Goal: Task Accomplishment & Management: Complete application form

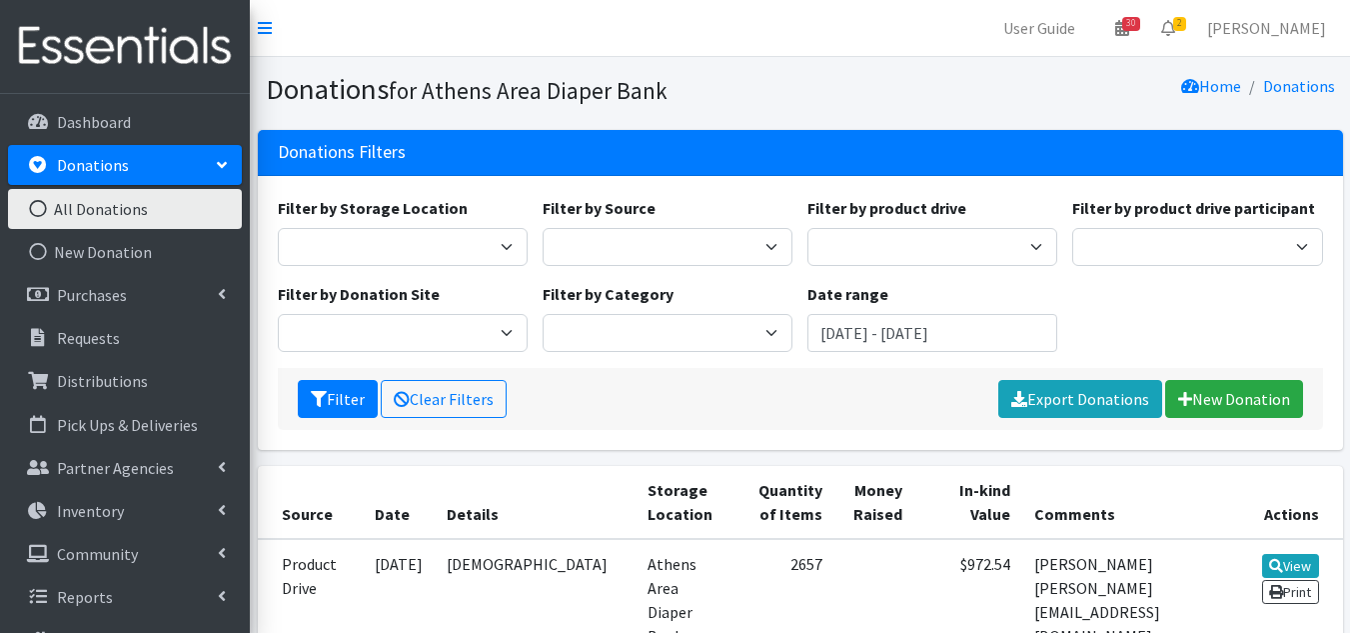
scroll to position [1262, 0]
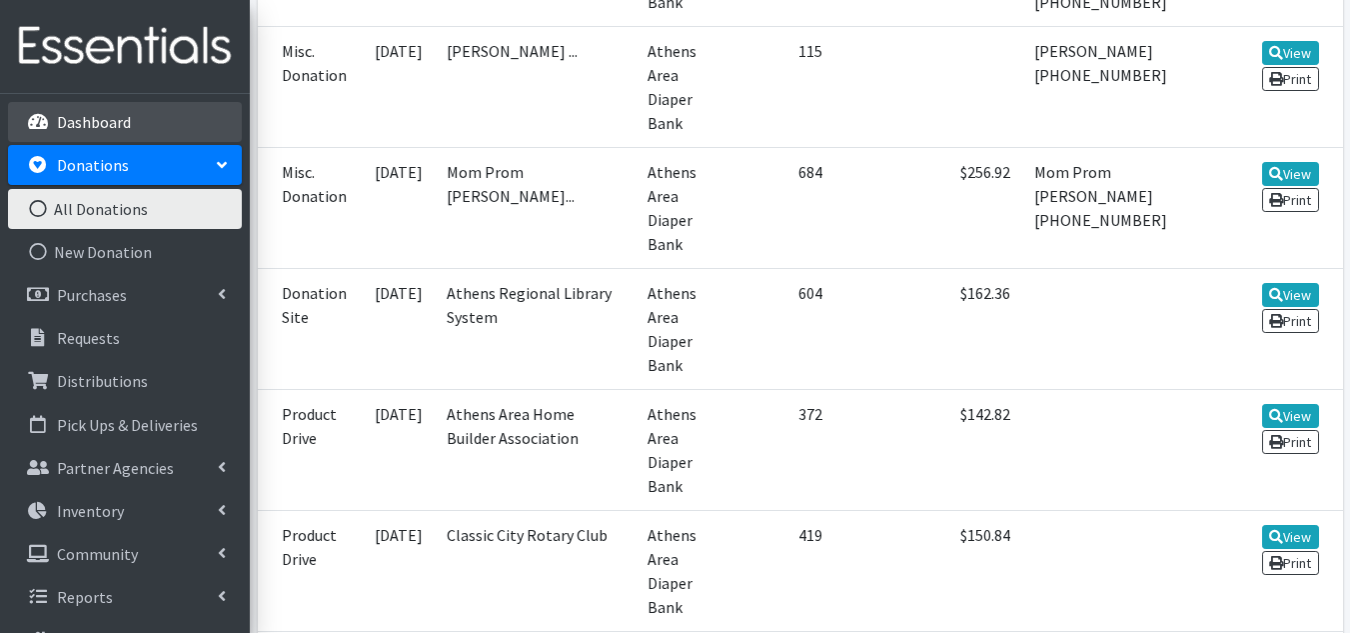
click at [79, 106] on link "Dashboard" at bounding box center [125, 122] width 234 height 40
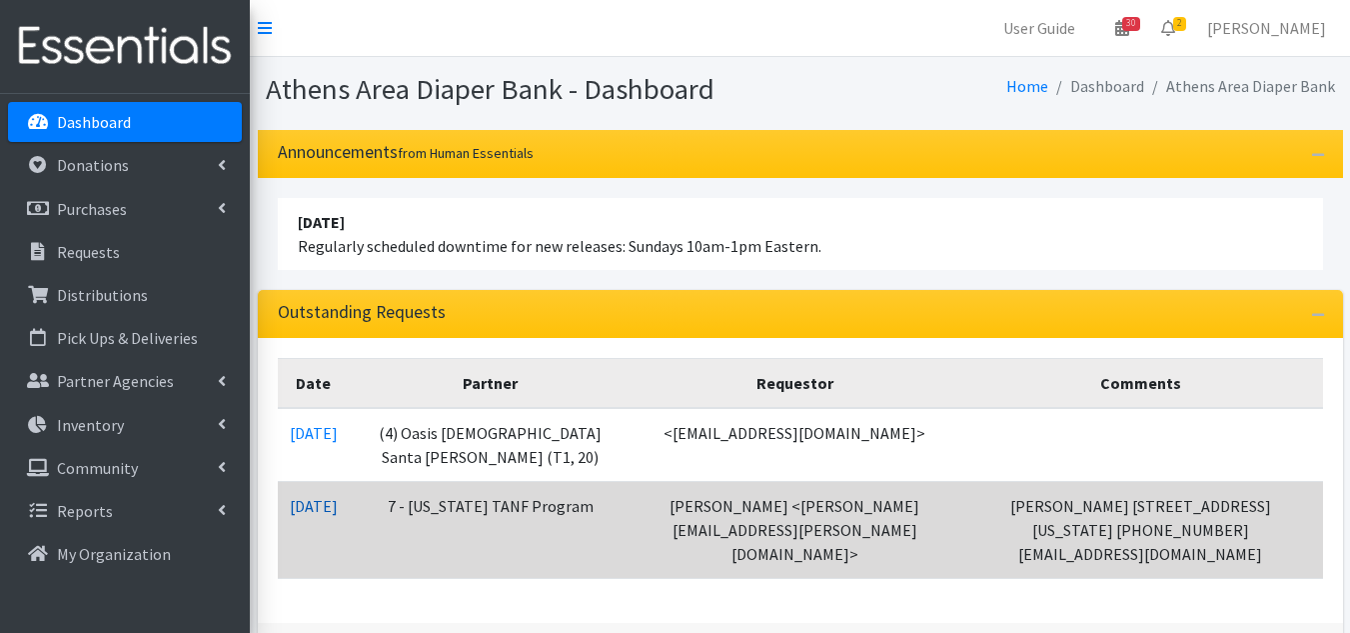
click at [338, 516] on link "08/18/2025" at bounding box center [314, 506] width 48 height 20
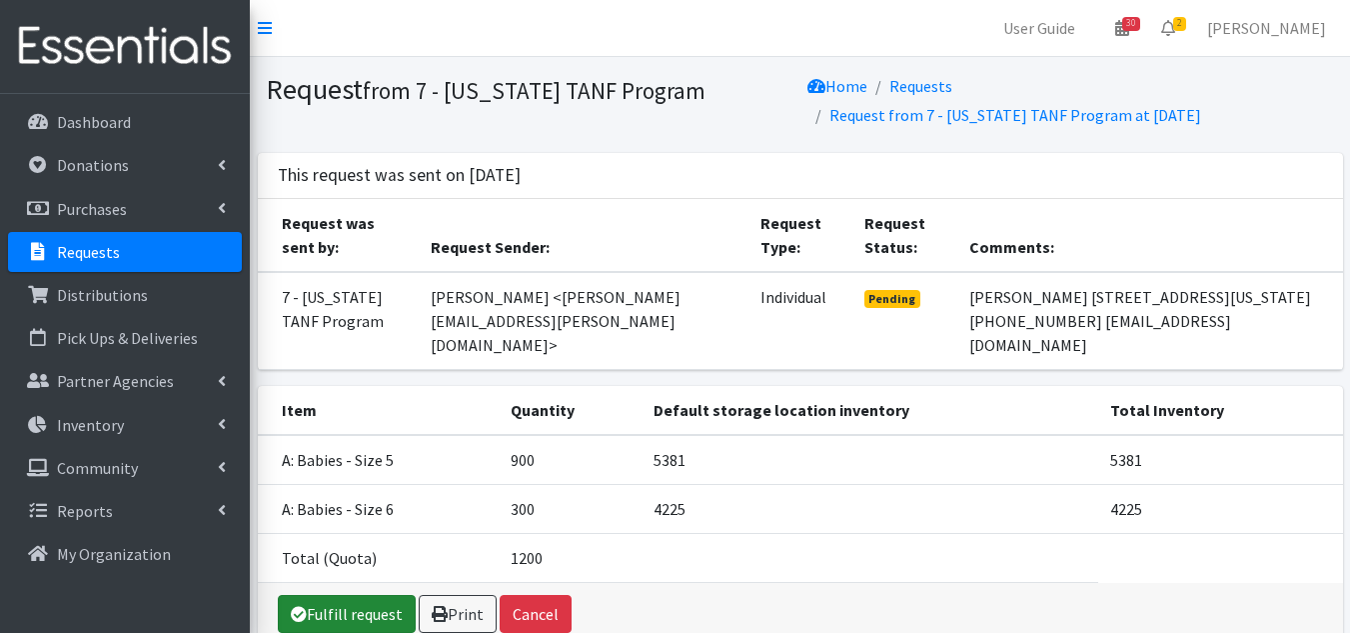
click at [350, 608] on link "Fulfill request" at bounding box center [347, 614] width 138 height 38
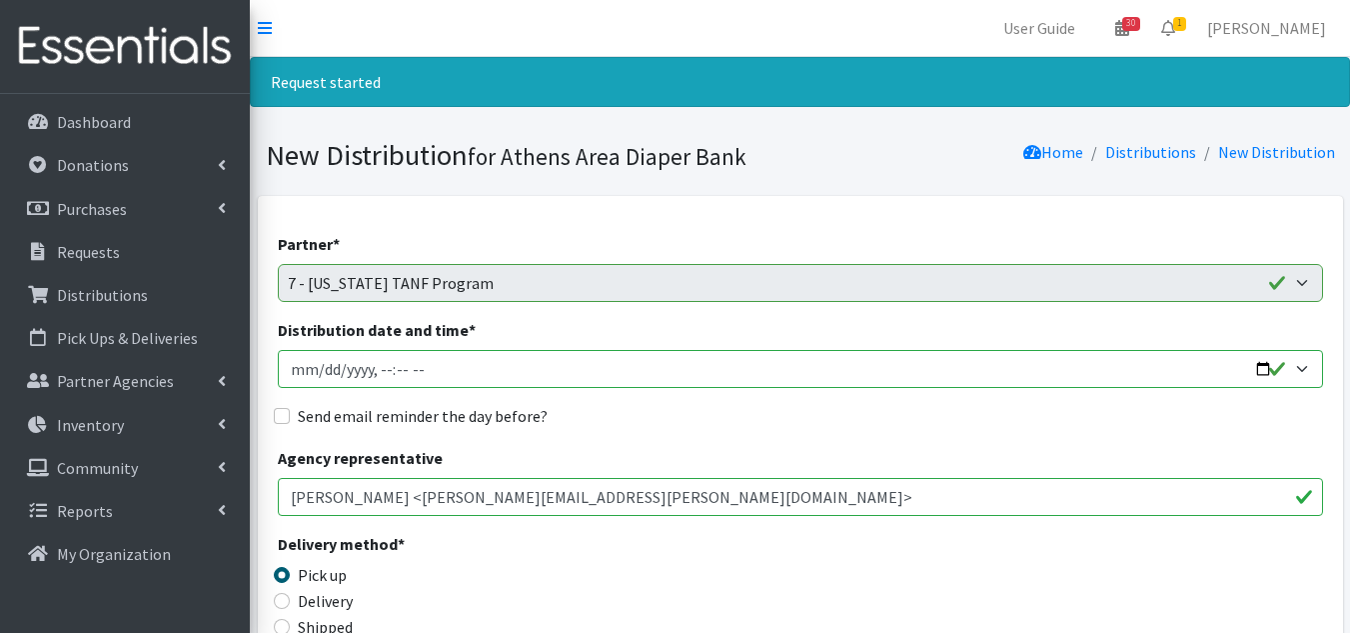
click at [300, 371] on input "Distribution date and time *" at bounding box center [800, 369] width 1045 height 38
type input "[DATE]T10:00"
click at [283, 414] on input "Send email reminder the day before?" at bounding box center [282, 416] width 16 height 16
checkbox input "true"
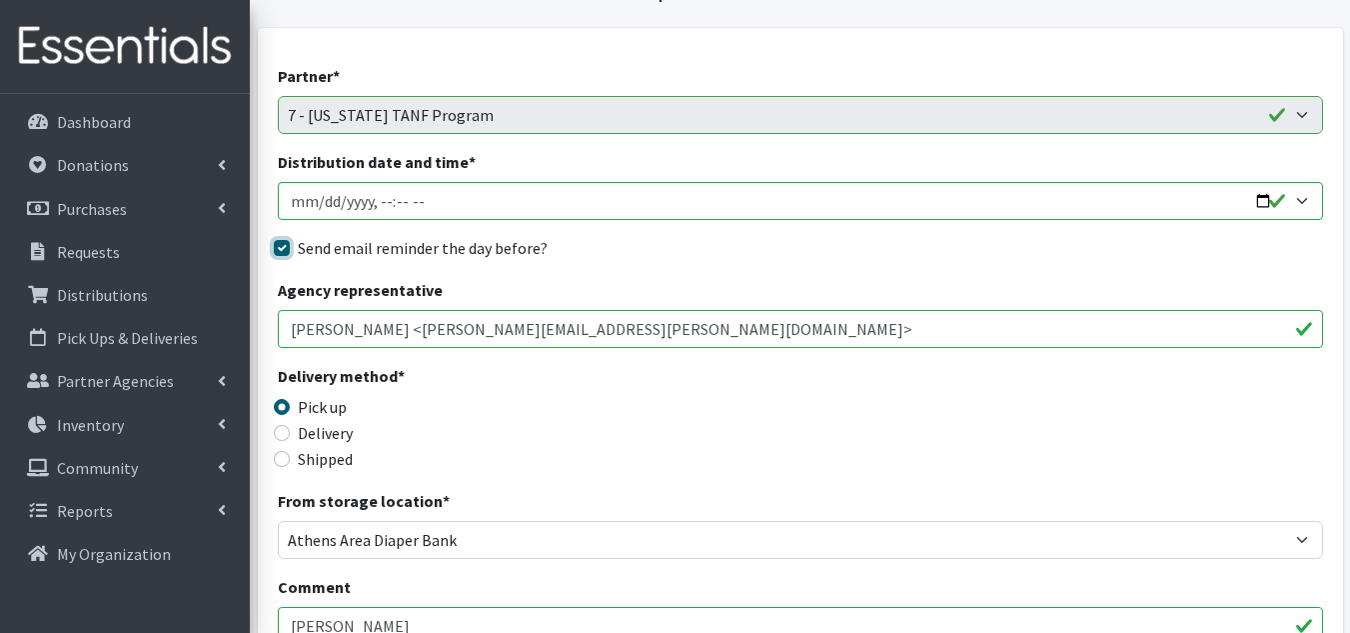
scroll to position [200, 0]
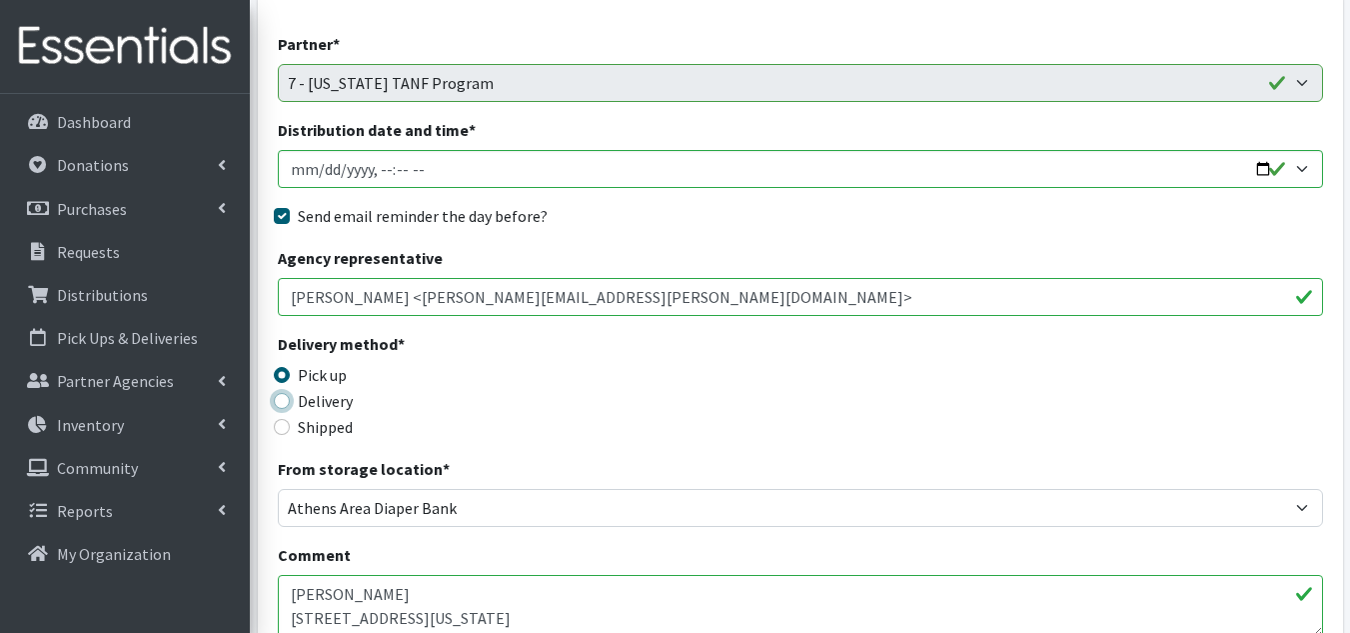
click at [278, 403] on input "Delivery" at bounding box center [282, 401] width 16 height 16
radio input "true"
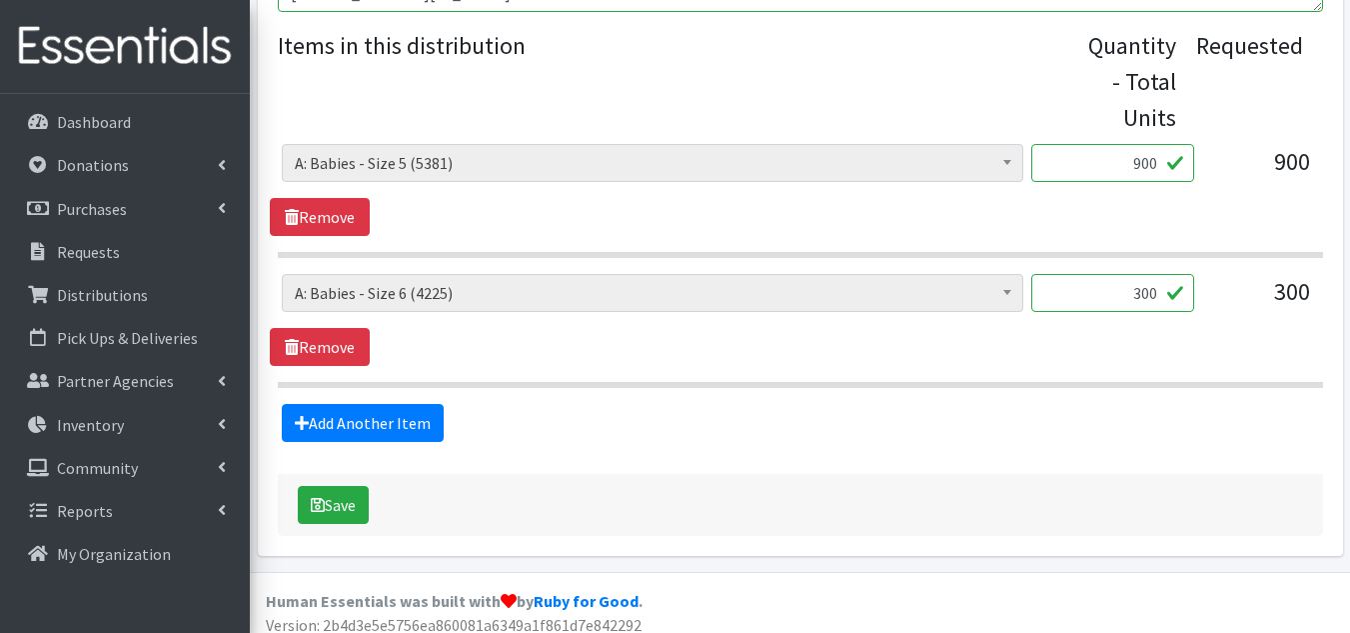
scroll to position [839, 0]
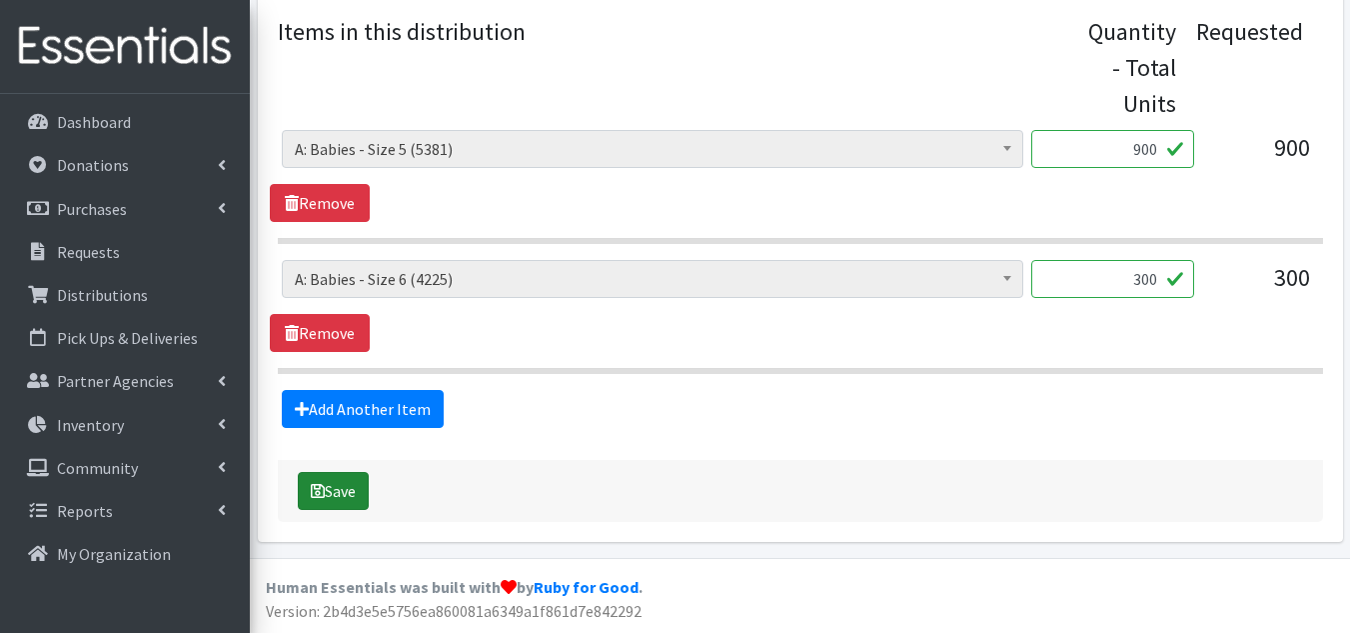
click at [344, 479] on button "Save" at bounding box center [333, 491] width 71 height 38
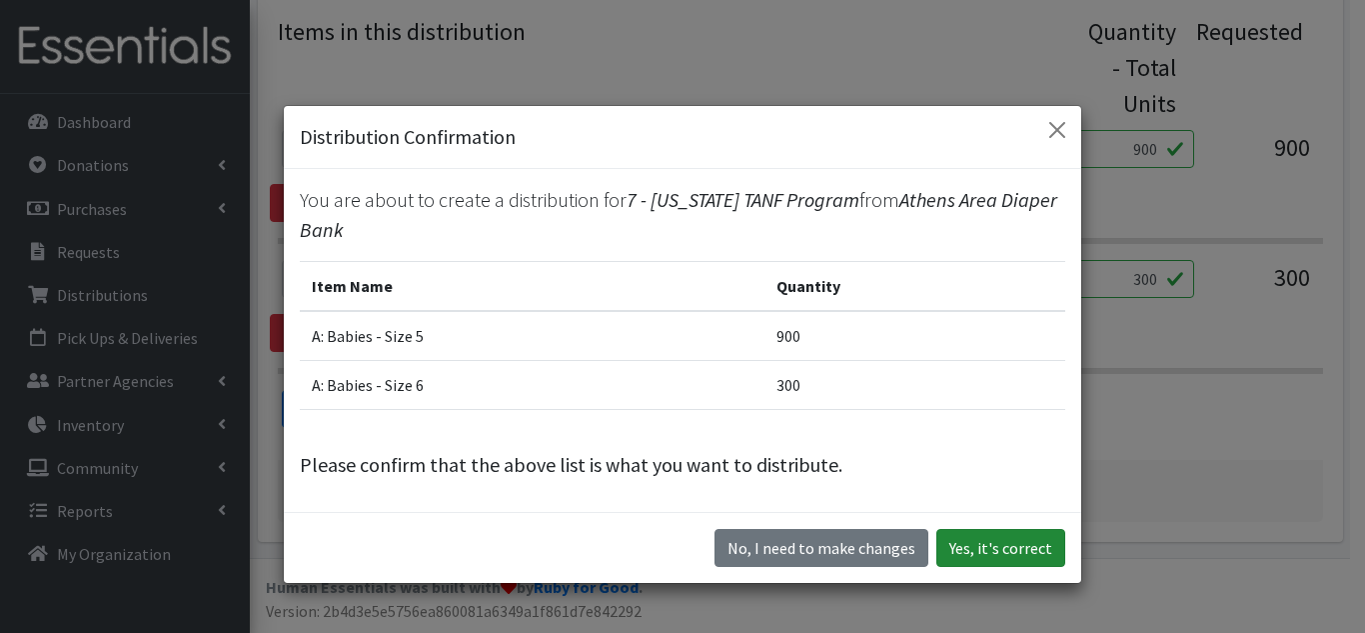
click at [997, 543] on button "Yes, it's correct" at bounding box center [1001, 548] width 129 height 38
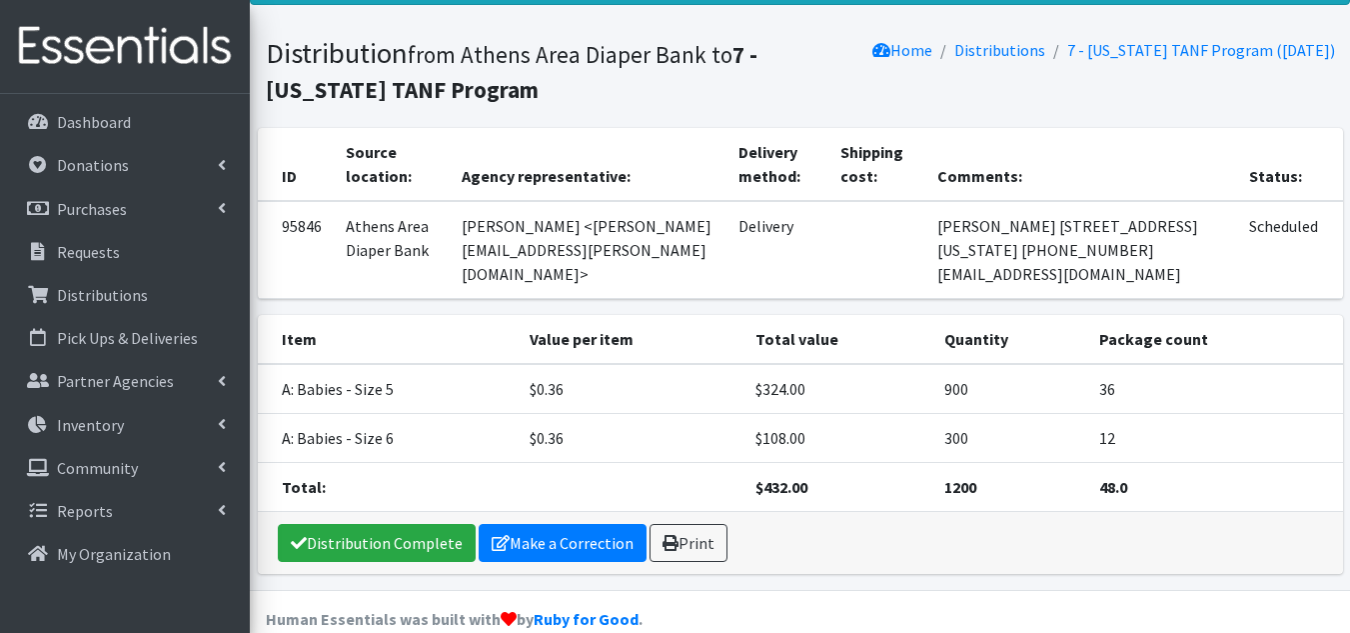
scroll to position [200, 0]
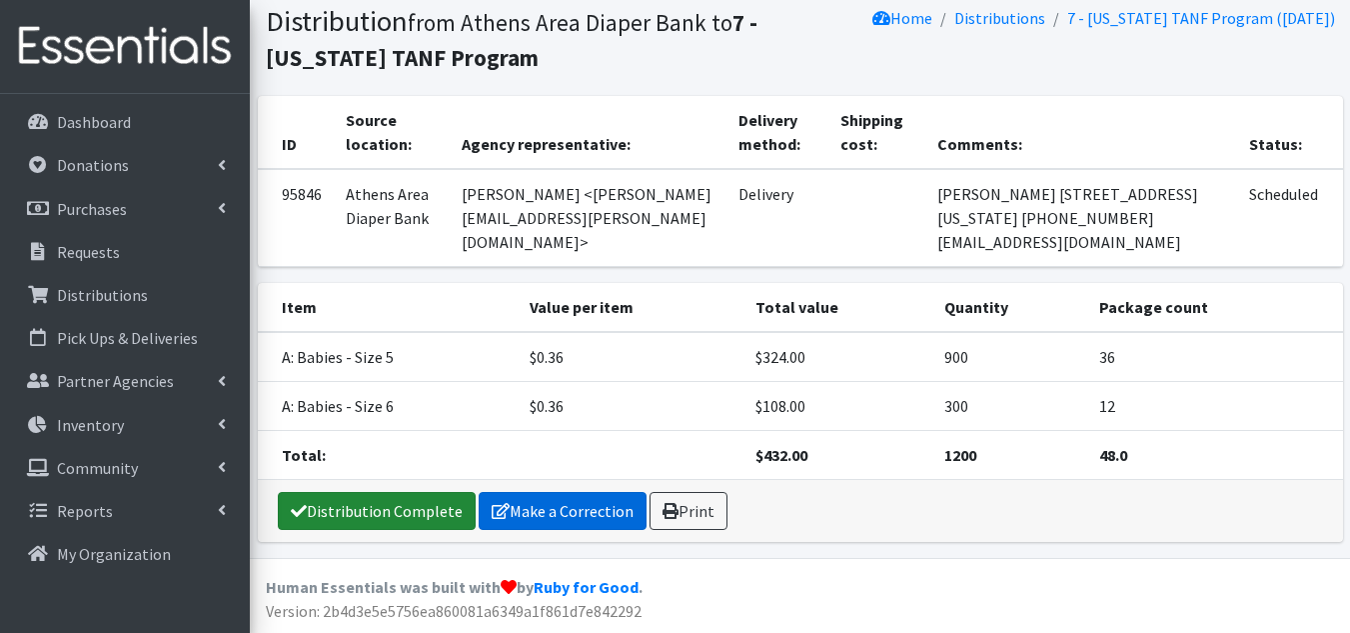
click at [399, 502] on link "Distribution Complete" at bounding box center [377, 511] width 198 height 38
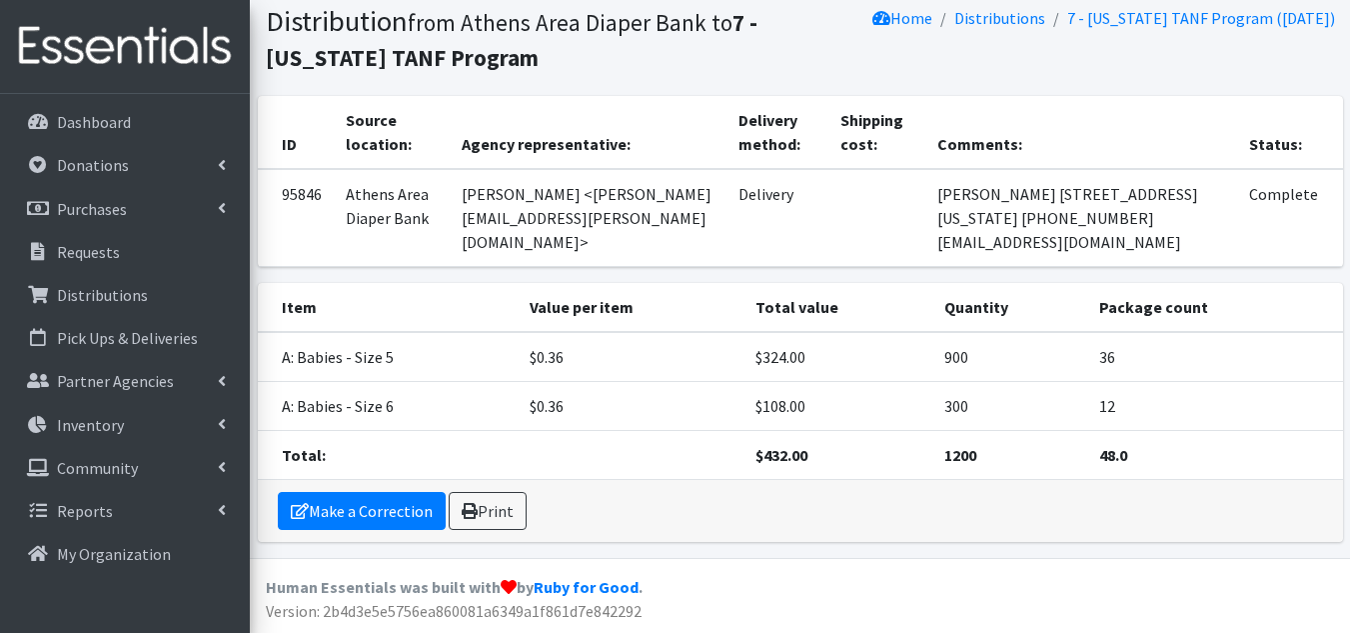
scroll to position [0, 0]
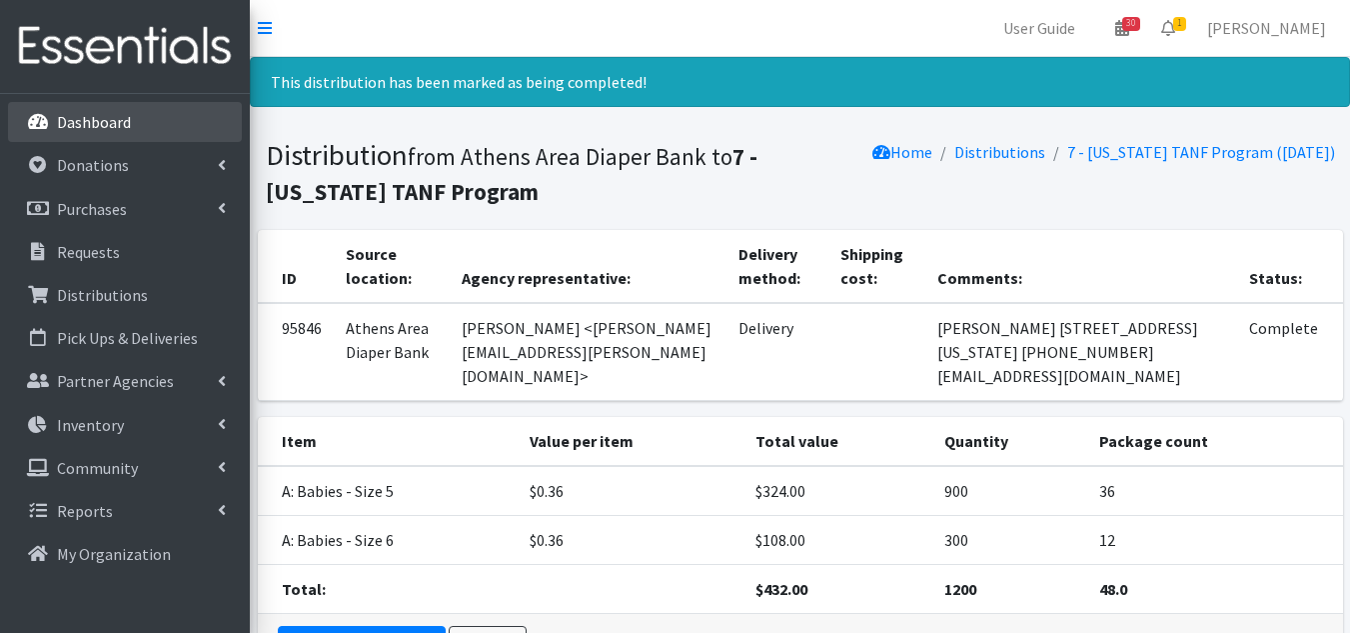
click at [122, 117] on p "Dashboard" at bounding box center [94, 122] width 74 height 20
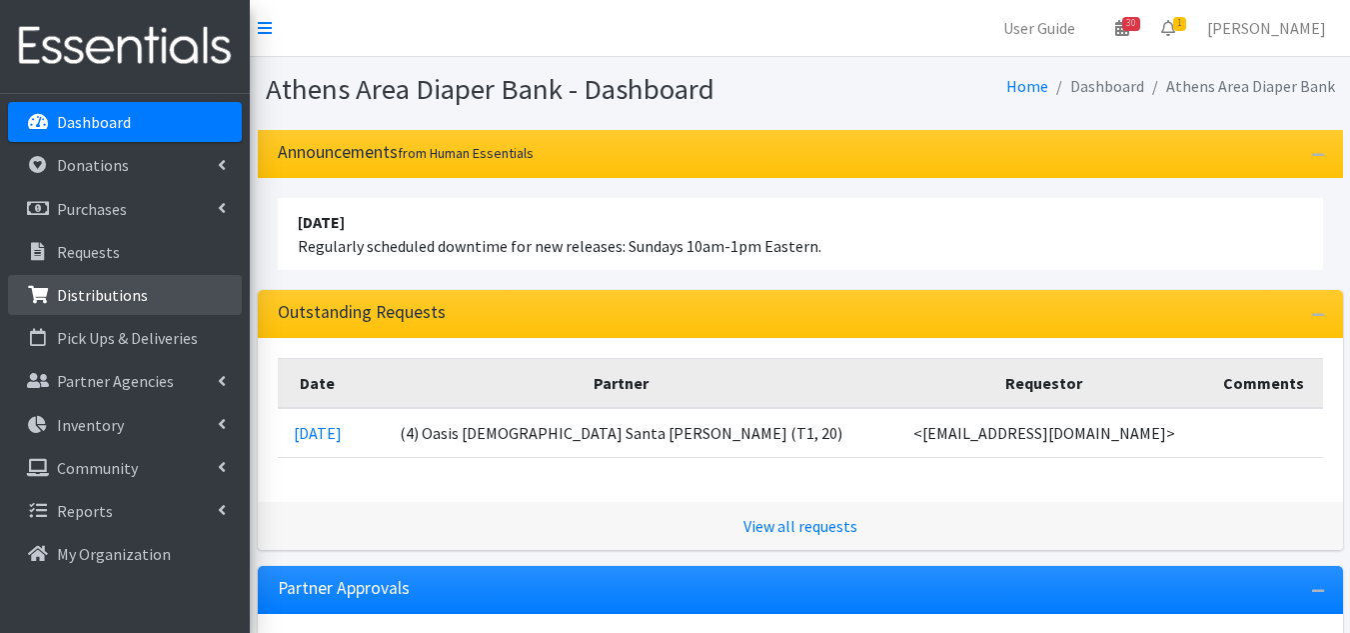
click at [111, 287] on p "Distributions" at bounding box center [102, 295] width 91 height 20
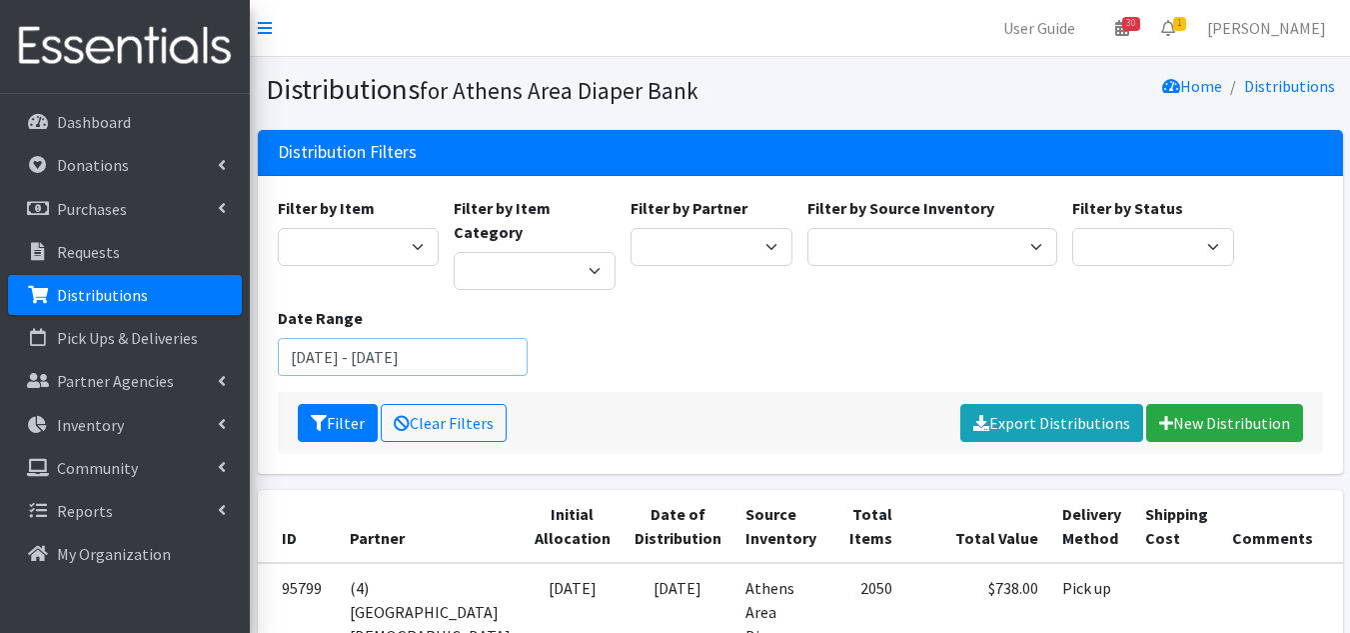
click at [505, 347] on input "July 2, 2025 - October 2, 2025" at bounding box center [403, 357] width 250 height 38
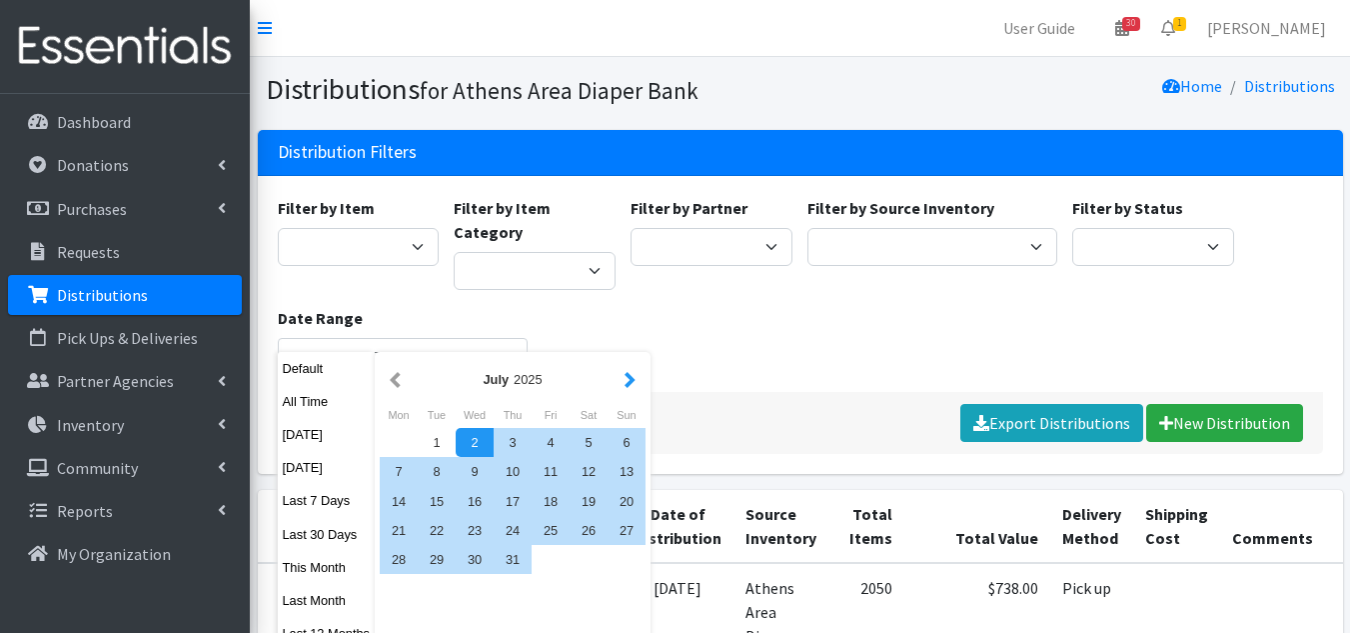
click at [634, 385] on button "button" at bounding box center [630, 379] width 21 height 25
click at [545, 444] on div "1" at bounding box center [551, 442] width 38 height 29
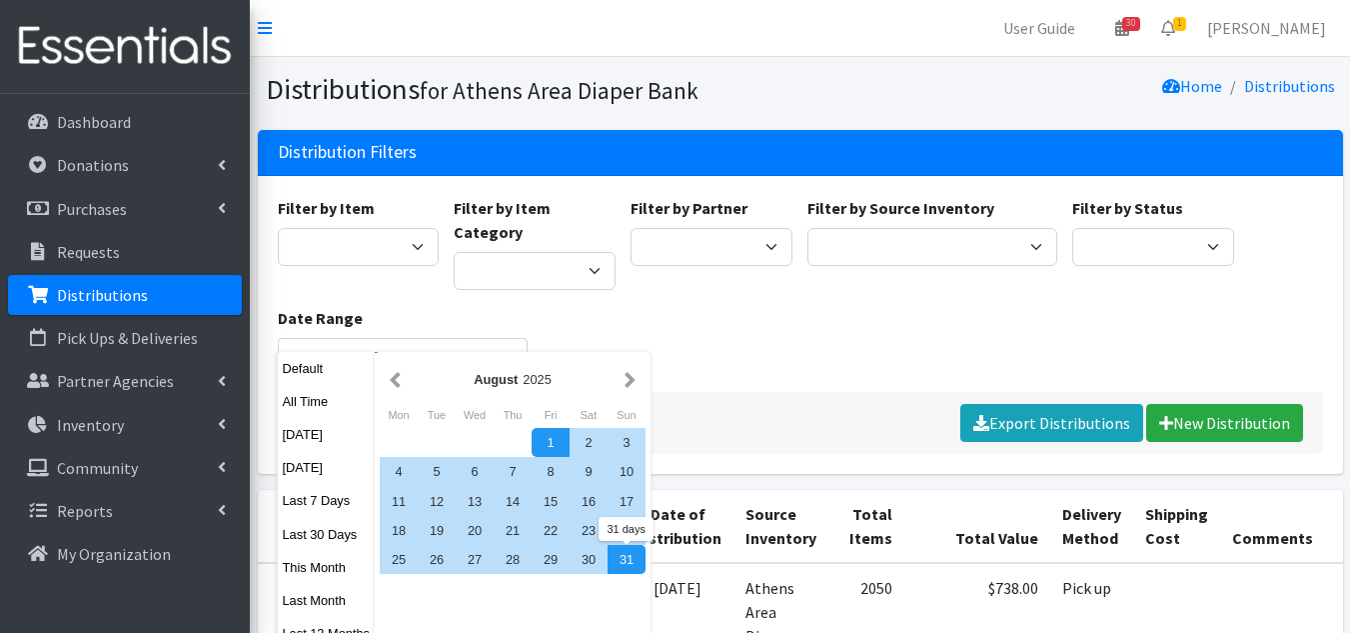
click at [625, 563] on div "31" at bounding box center [627, 559] width 38 height 29
type input "[DATE] - [DATE]"
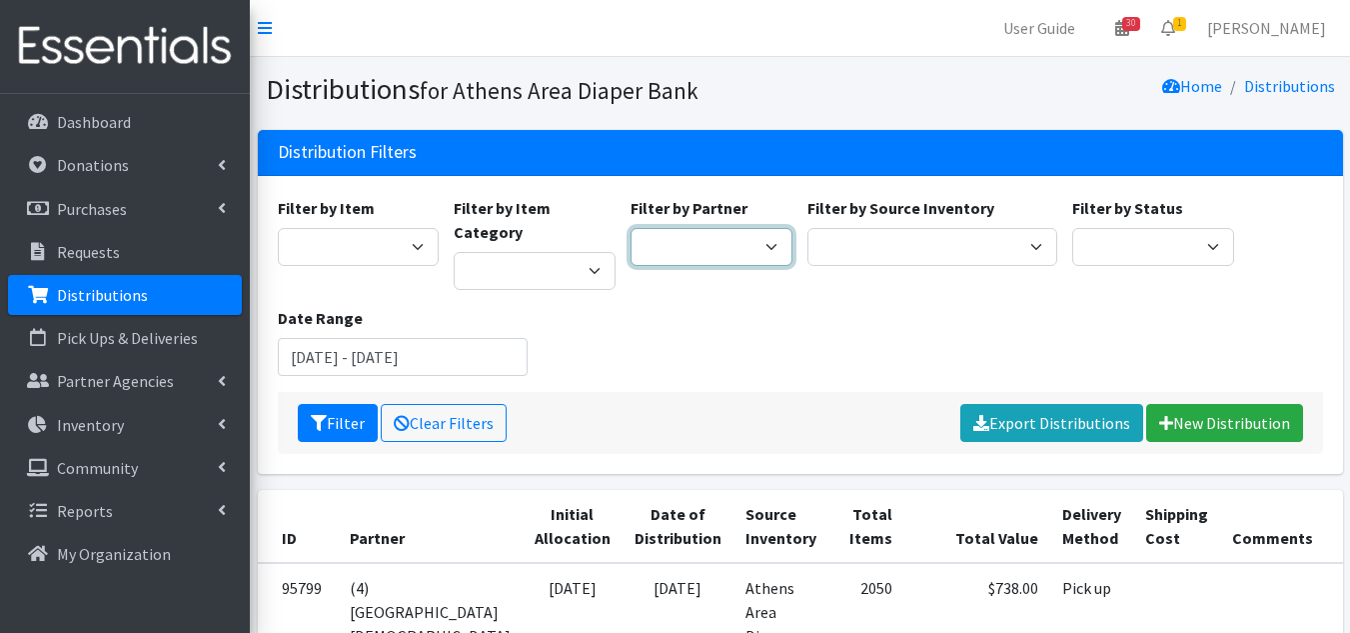
click at [762, 250] on select "(1) Athens Area Homeless Shelter (T1, 15) (1) Jubilee Partners (T1, 10) (1) Pea…" at bounding box center [712, 247] width 162 height 38
select select "2821"
click at [631, 228] on select "(1) Athens Area Homeless Shelter (T1, 15) (1) Jubilee Partners (T1, 10) (1) Pea…" at bounding box center [712, 247] width 162 height 38
click at [757, 334] on div "Filter by Item A: Babies - Size 01 (newborn) A: Babies - Size 0 (Preemie) A: Ba…" at bounding box center [800, 294] width 1060 height 196
click at [319, 404] on button "Filter" at bounding box center [338, 423] width 80 height 38
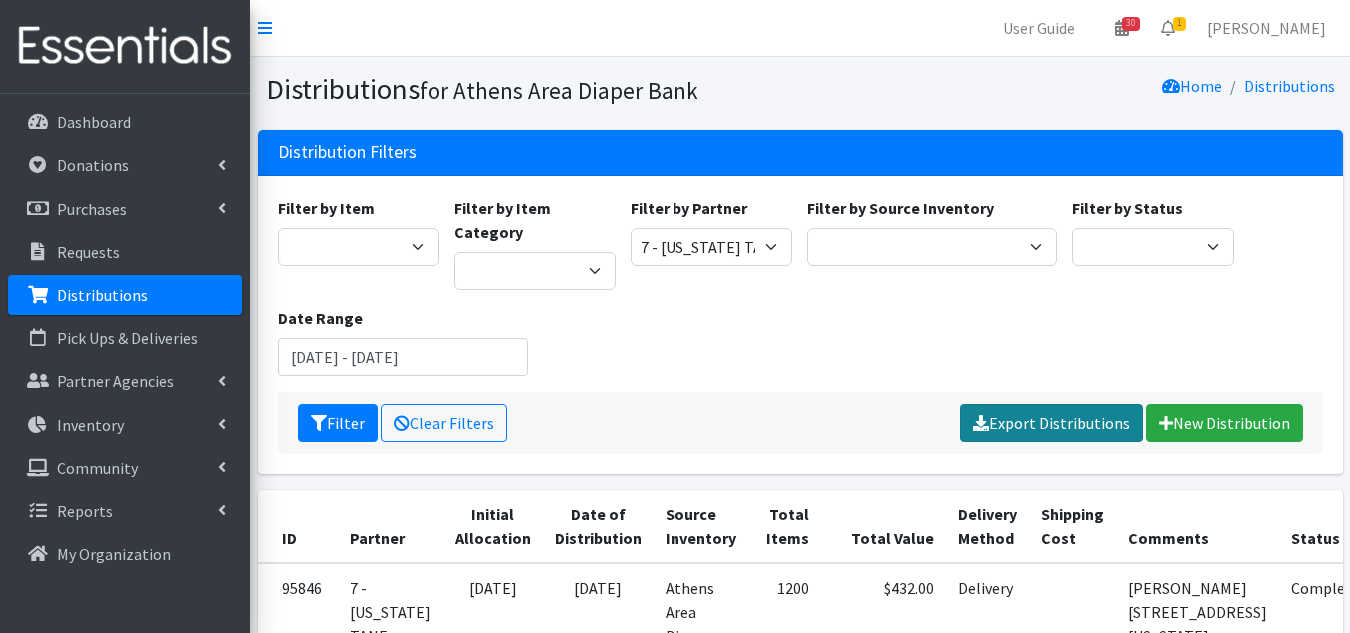
click at [1048, 404] on link "Export Distributions" at bounding box center [1052, 423] width 183 height 38
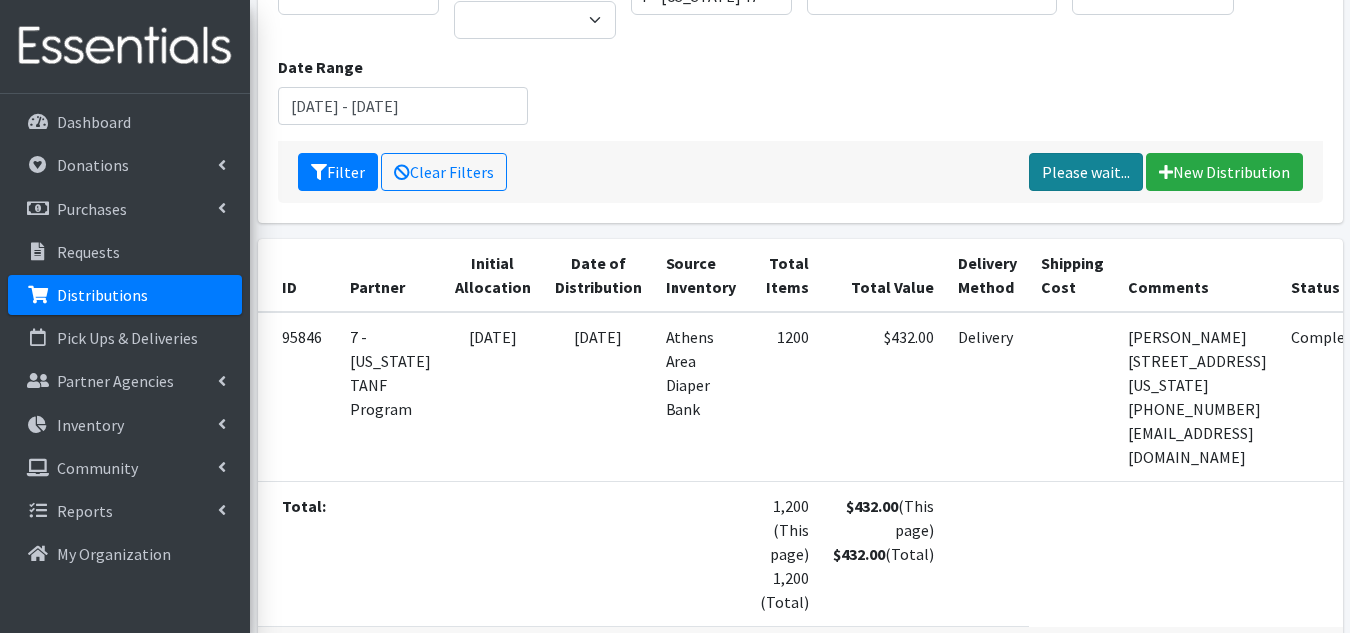
scroll to position [300, 0]
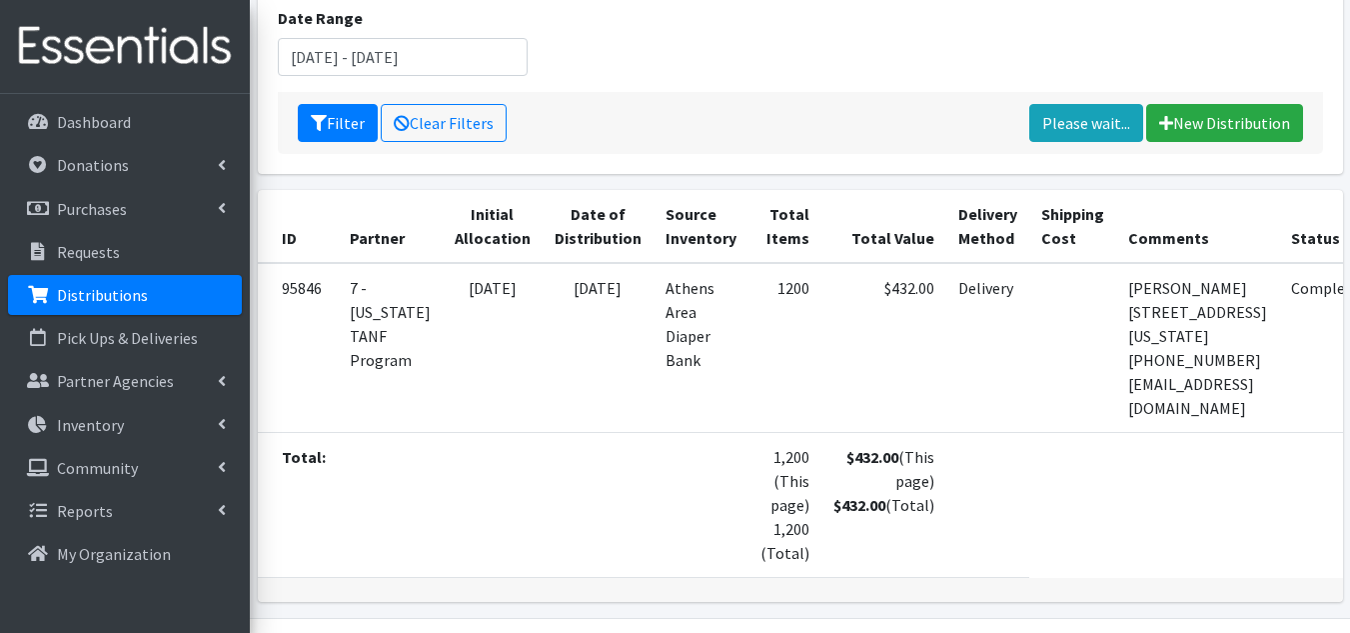
click at [121, 292] on p "Distributions" at bounding box center [102, 295] width 91 height 20
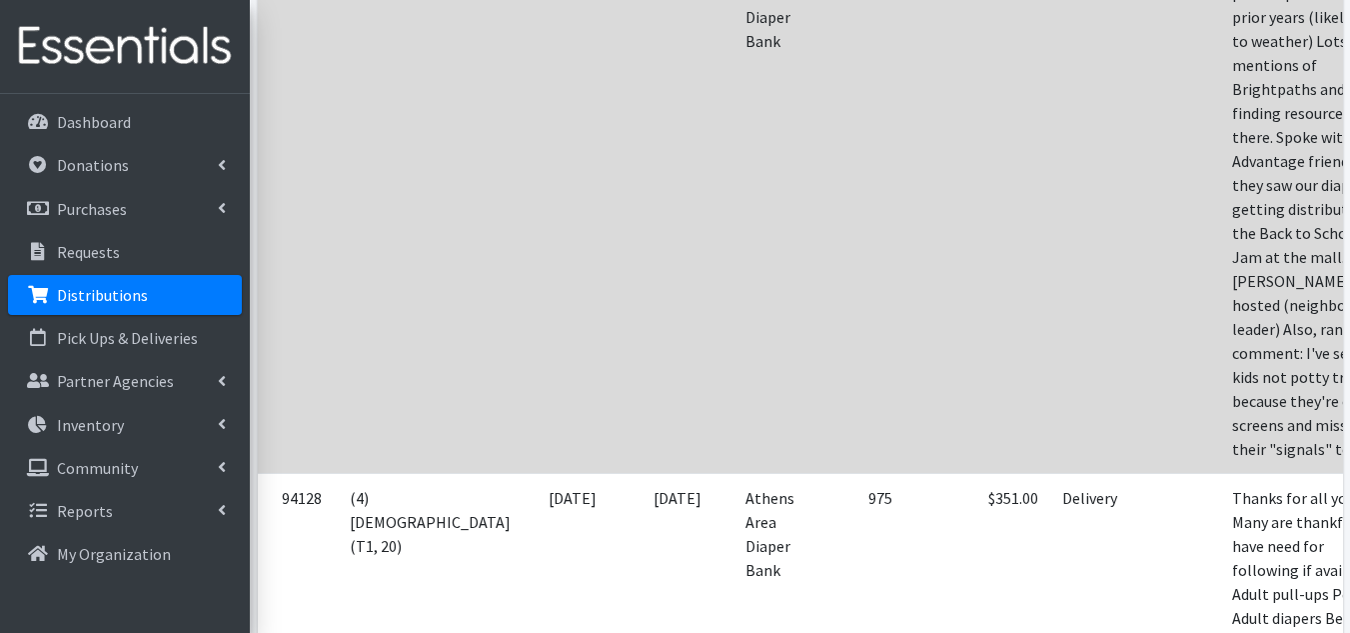
scroll to position [7496, 0]
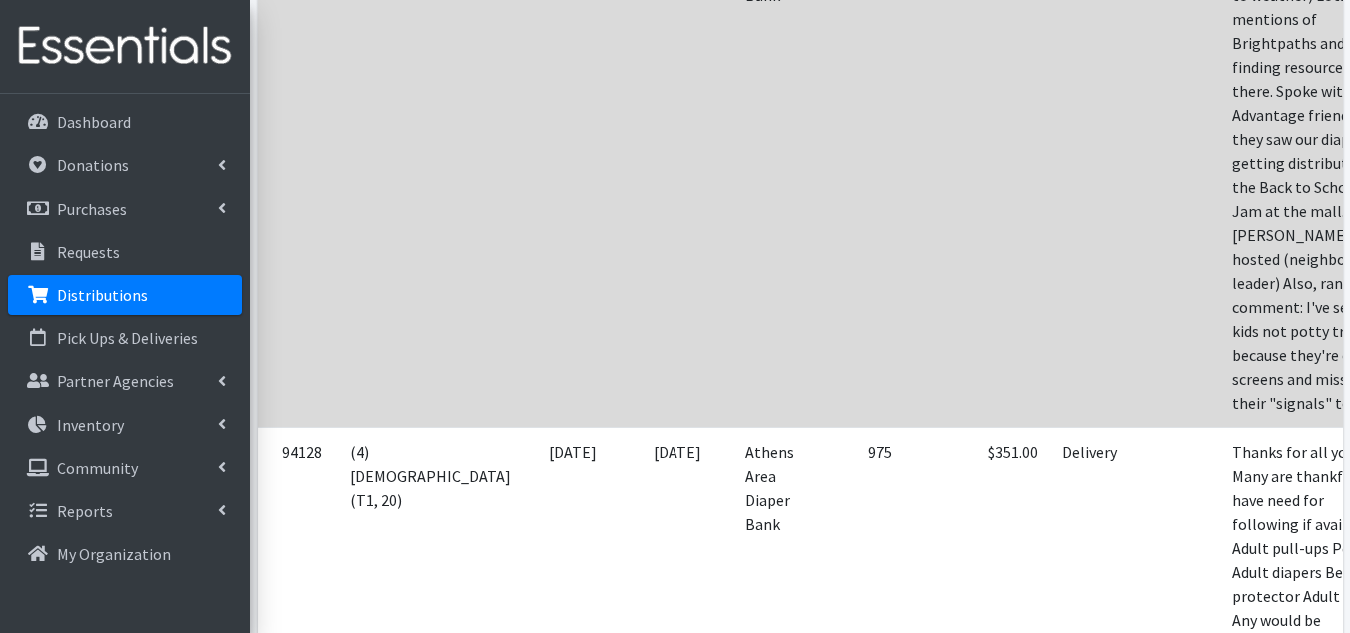
click at [1220, 351] on td "Notes: Nice event, less particiaption than prior years (likely due to weather) …" at bounding box center [1312, 162] width 185 height 529
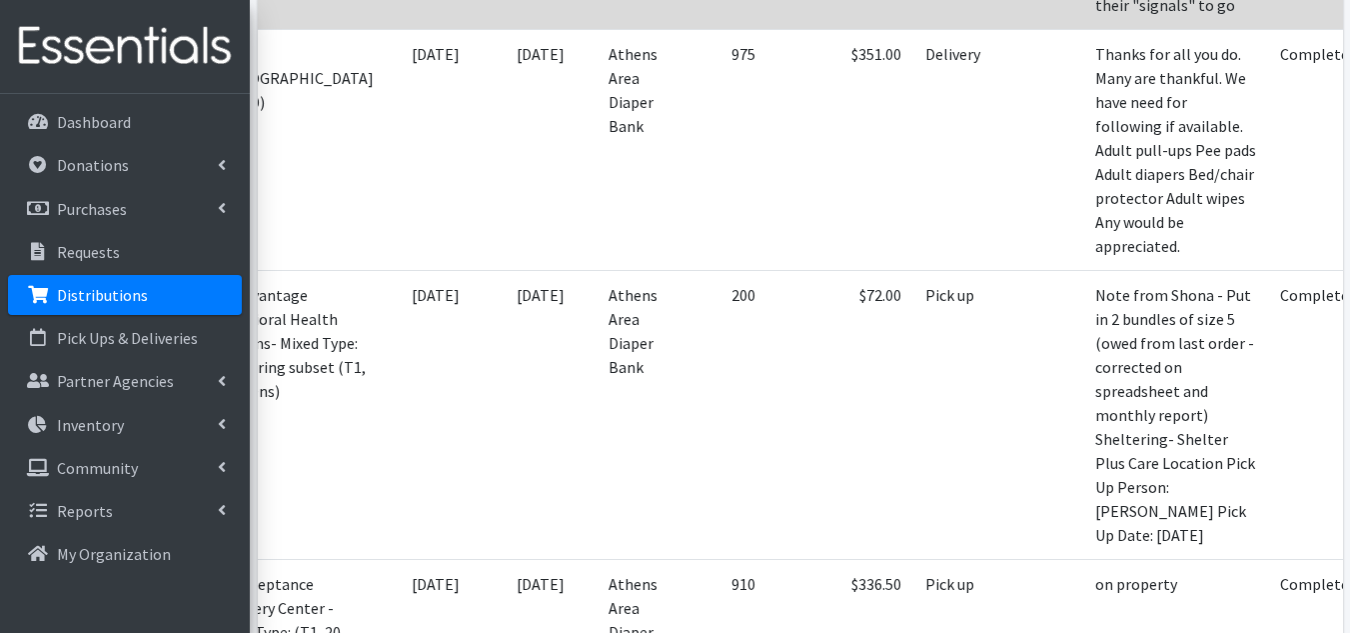
scroll to position [7896, 0]
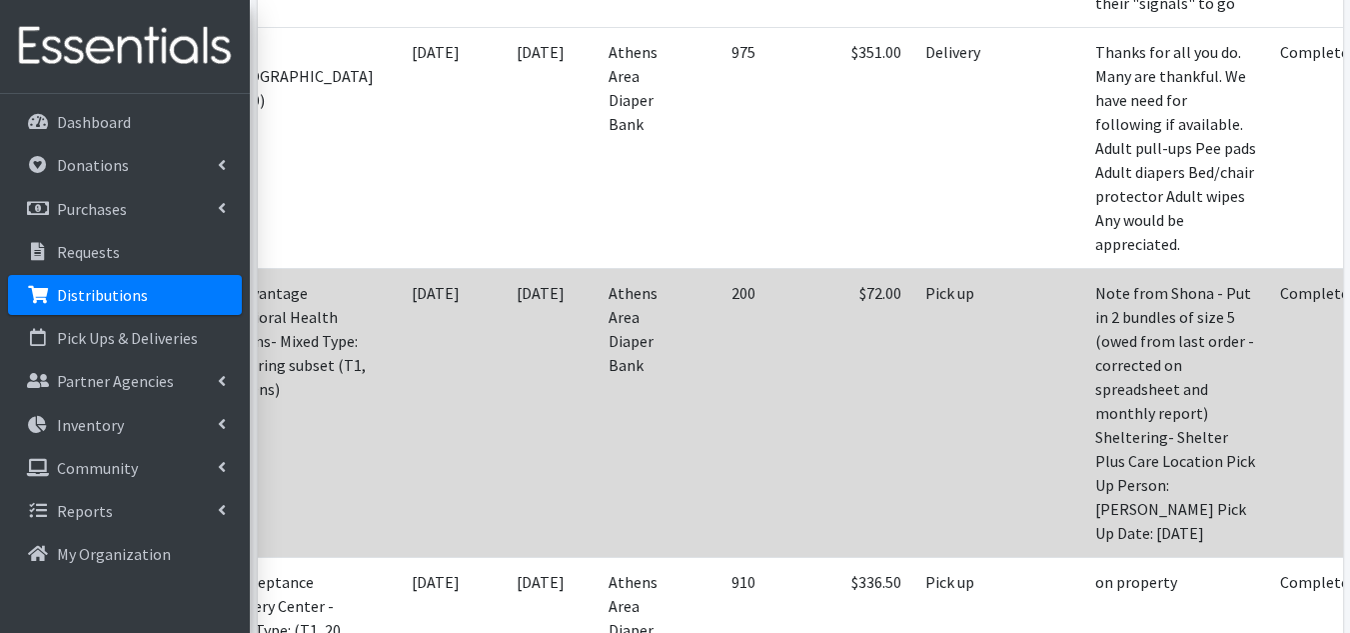
click at [914, 472] on td "Pick up" at bounding box center [955, 412] width 83 height 289
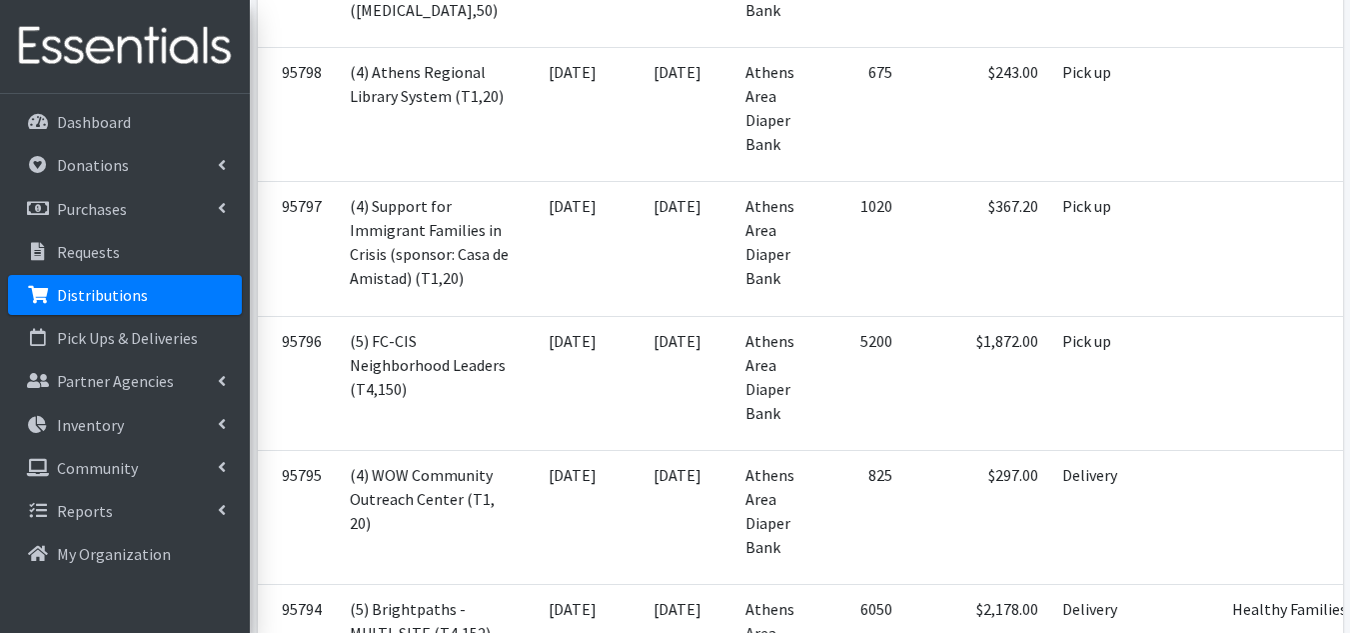
scroll to position [0, 0]
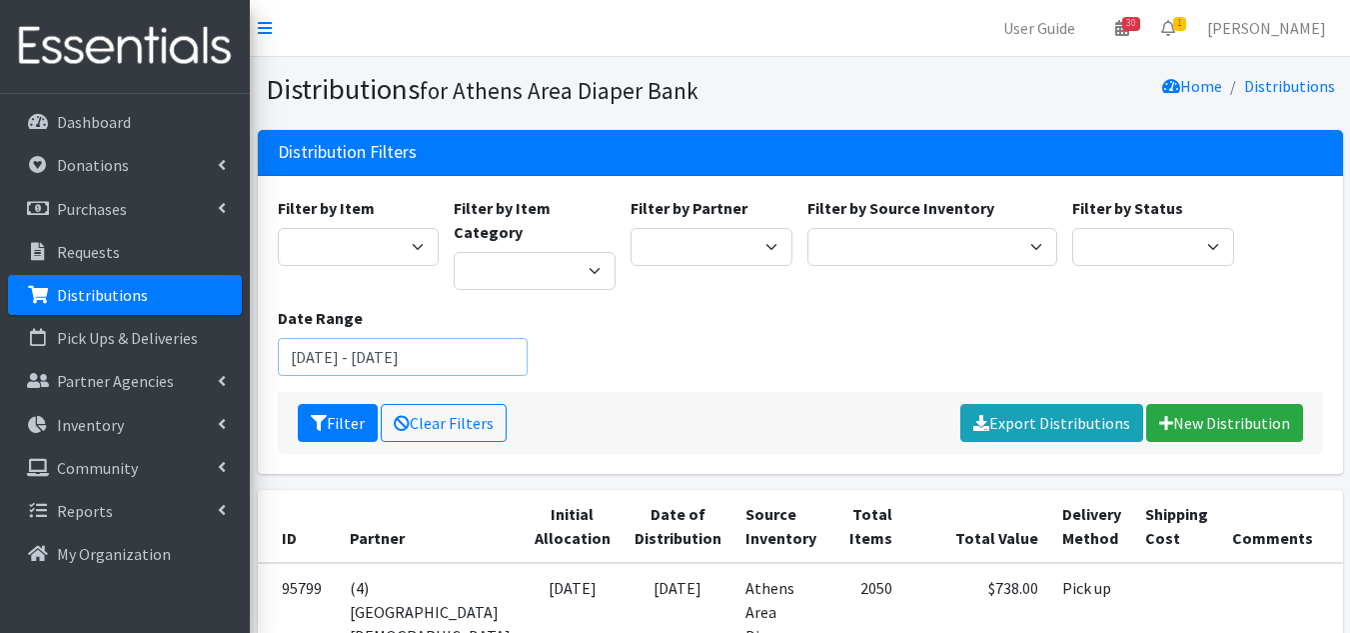
click at [435, 338] on input "[DATE] - [DATE]" at bounding box center [403, 357] width 250 height 38
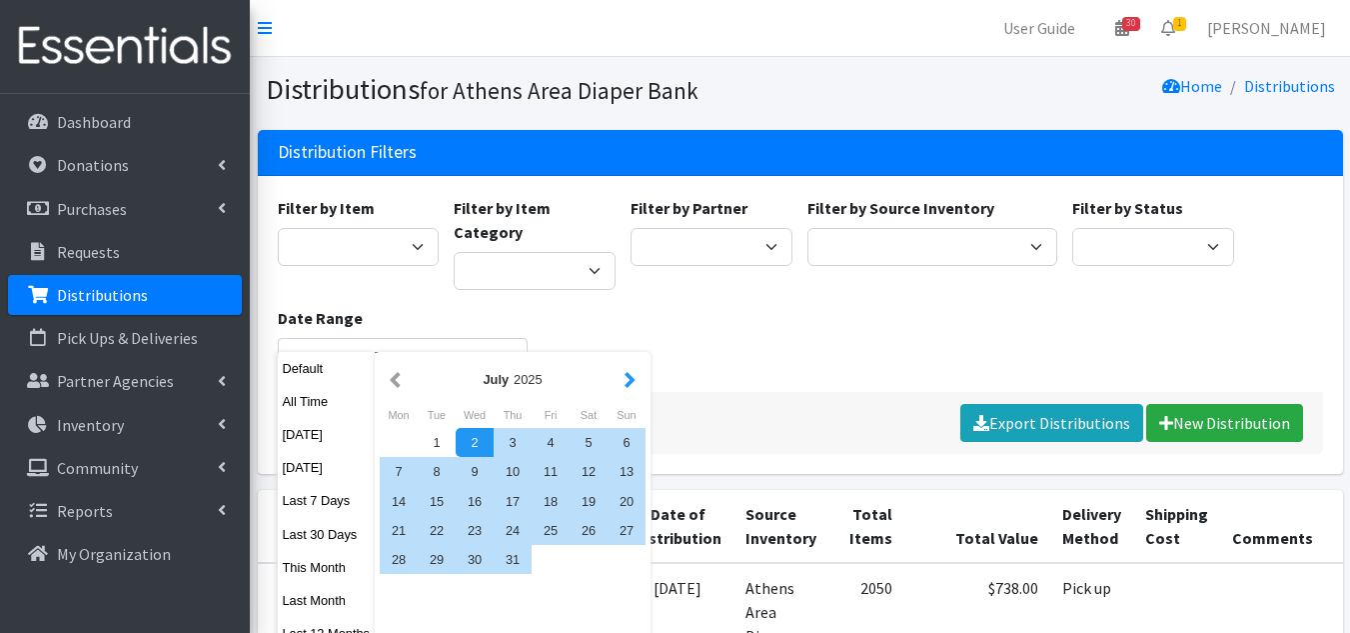
click at [624, 386] on button "button" at bounding box center [630, 379] width 21 height 25
click at [548, 441] on div "1" at bounding box center [551, 442] width 38 height 29
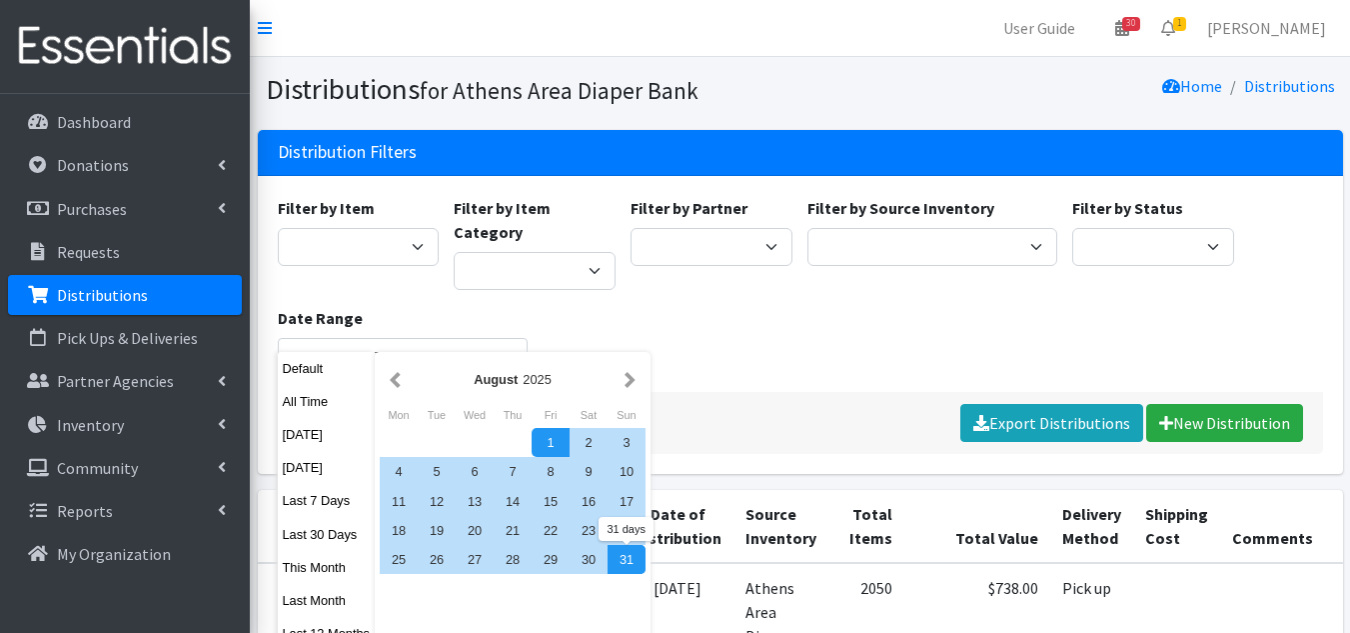
click at [630, 560] on div "31" at bounding box center [627, 559] width 38 height 29
type input "[DATE] - [DATE]"
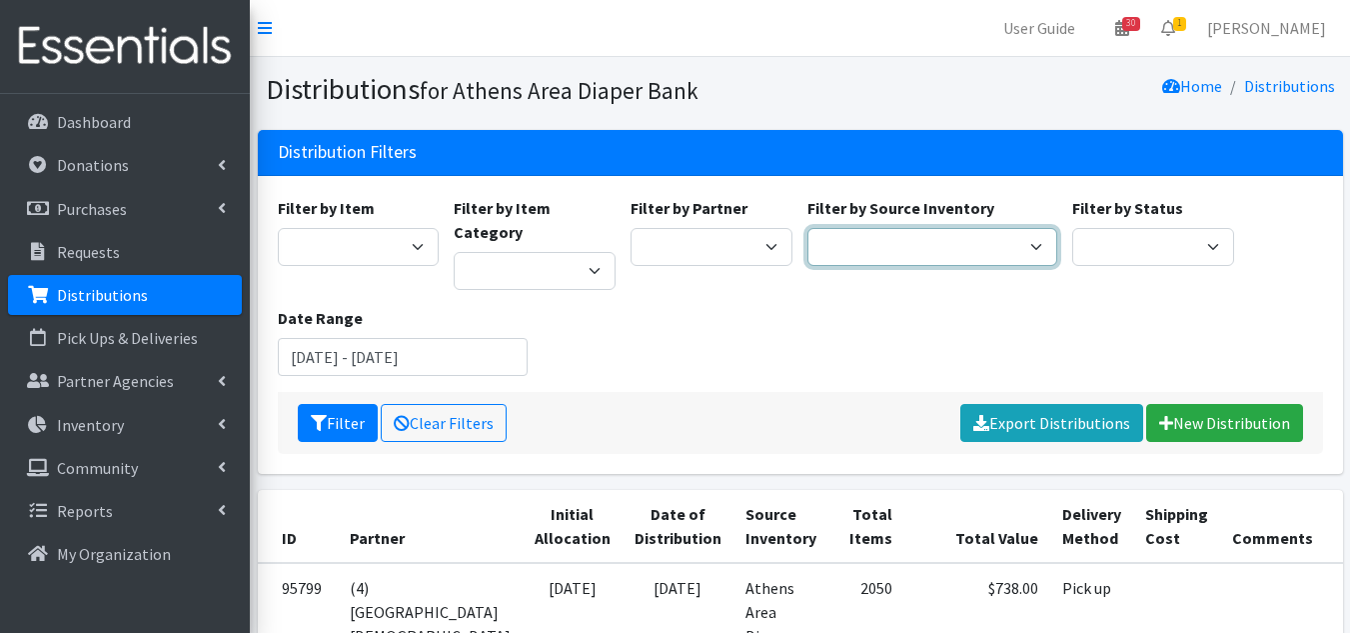
click at [965, 246] on select "Athens Area Diaper Bank Brightpaths - Athens FC-CIS Neighborhood Leaders Hub" at bounding box center [933, 247] width 250 height 38
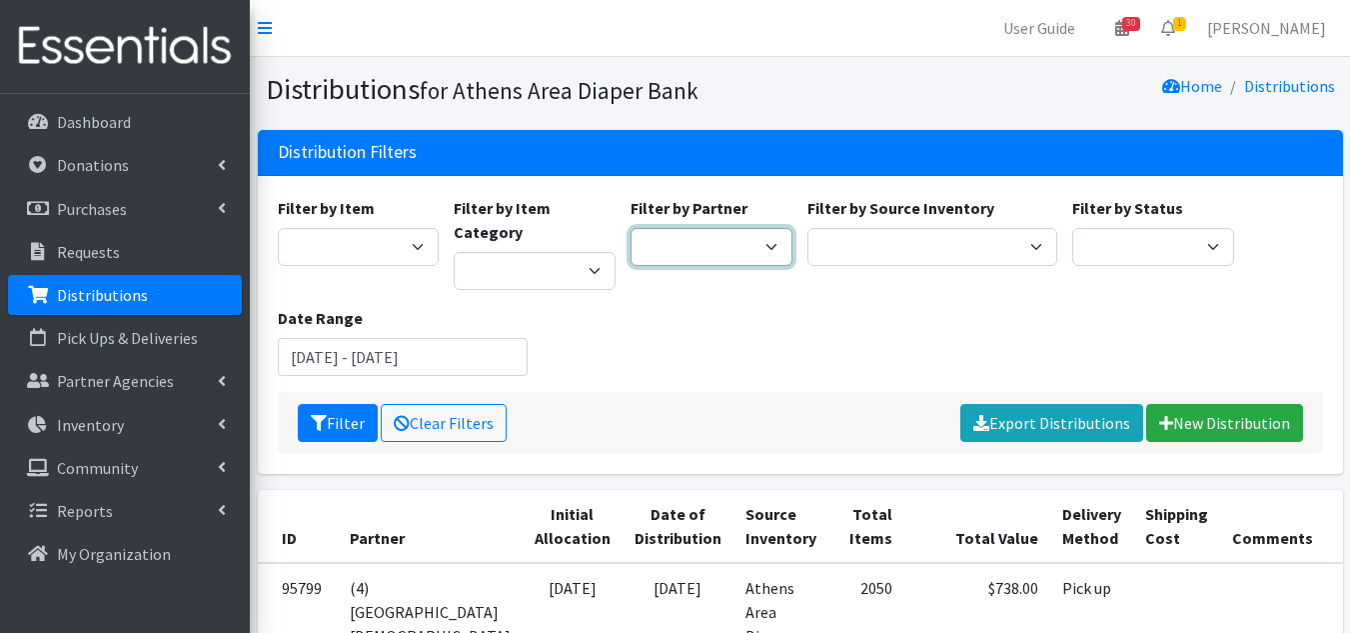
click at [698, 250] on select "(1) Athens Area Homeless Shelter (T1, 15) (1) Jubilee Partners (T1, 10) (1) Pea…" at bounding box center [712, 247] width 162 height 38
select select "3136"
click at [631, 228] on select "(1) Athens Area Homeless Shelter (T1, 15) (1) Jubilee Partners (T1, 10) (1) Pea…" at bounding box center [712, 247] width 162 height 38
click at [316, 415] on icon "submit" at bounding box center [319, 423] width 16 height 16
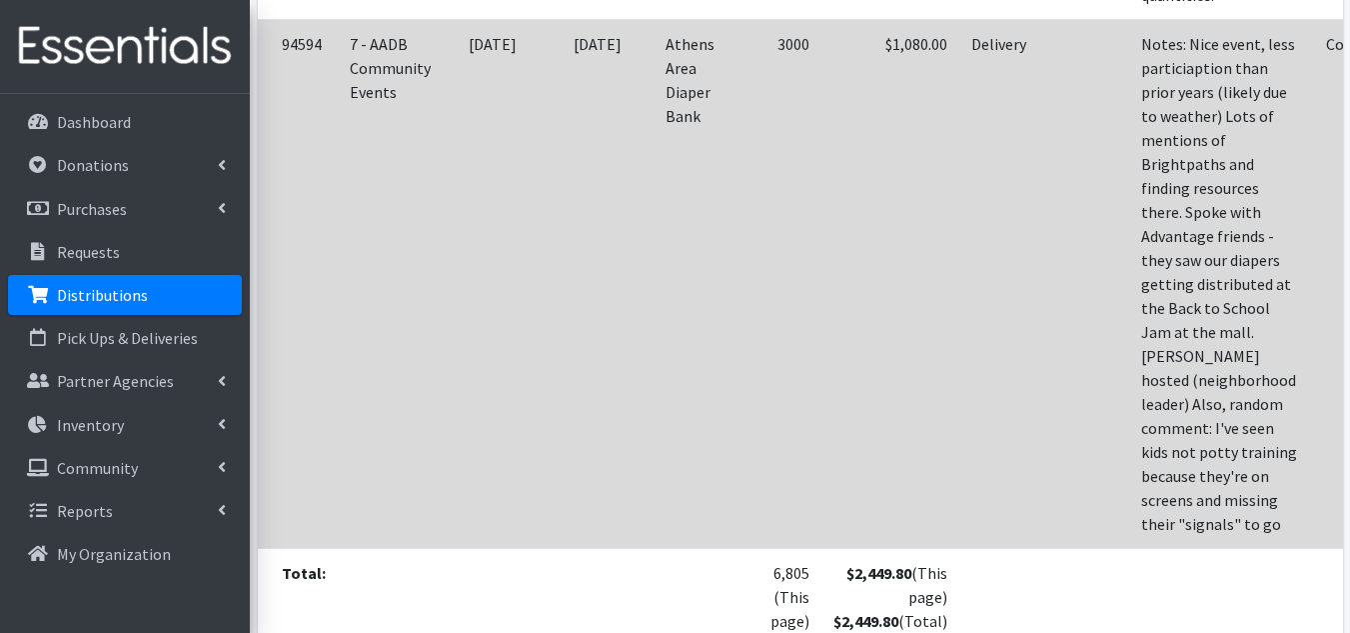
scroll to position [1000, 0]
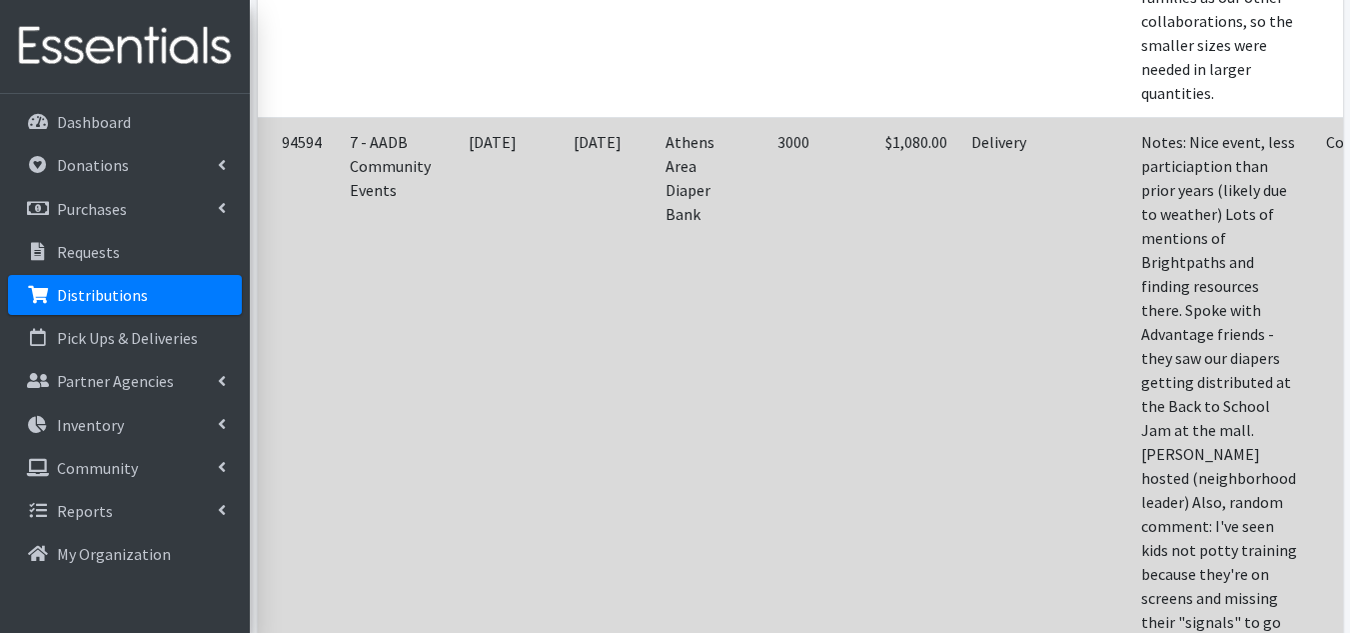
click at [800, 392] on td "3000" at bounding box center [785, 381] width 73 height 529
